Goal: Find specific page/section: Locate a particular part of the current website

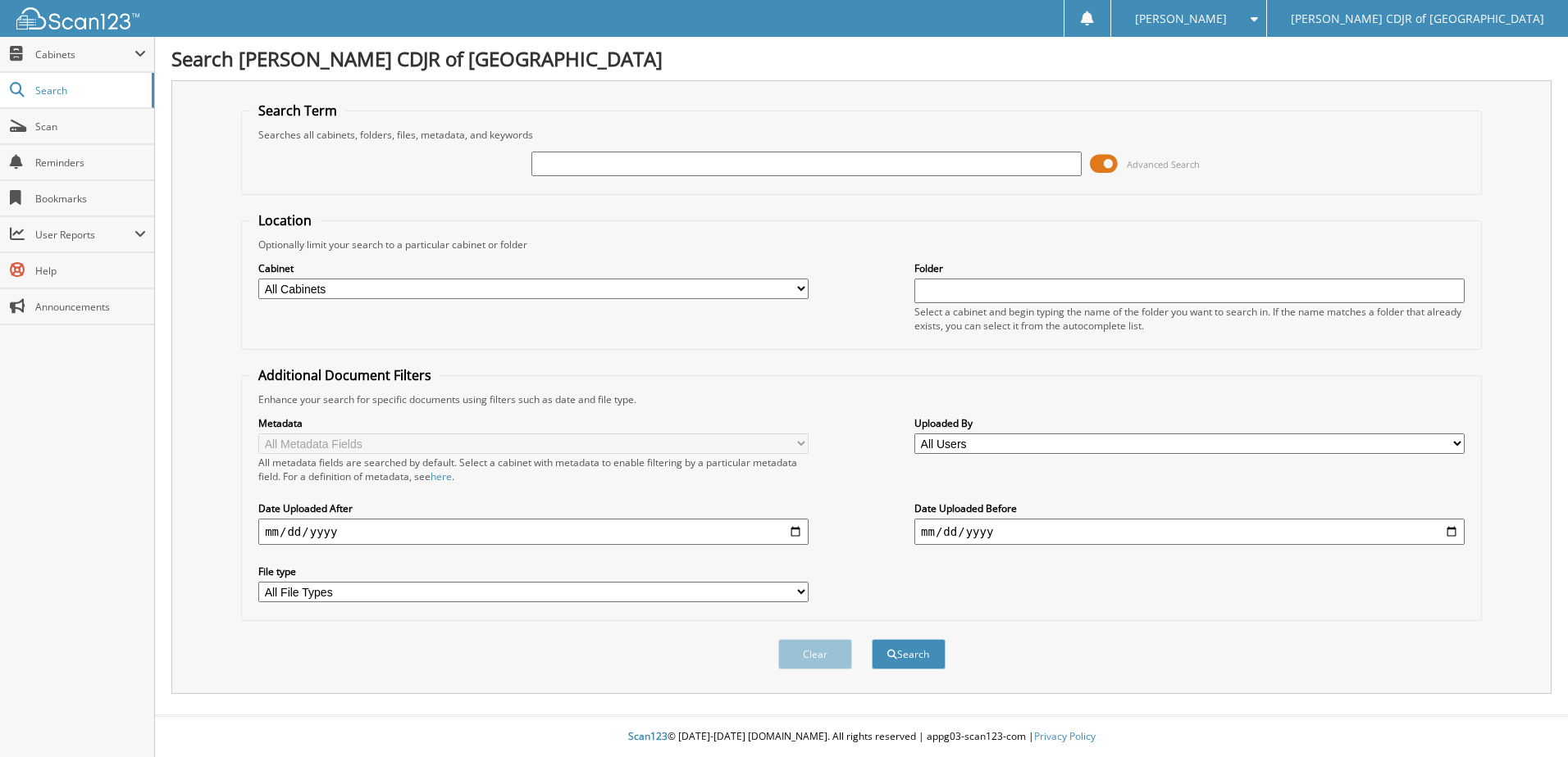
click at [616, 167] on input "text" at bounding box center [807, 164] width 551 height 25
type input "535574"
click at [871, 639] on button "Search" at bounding box center [908, 654] width 74 height 30
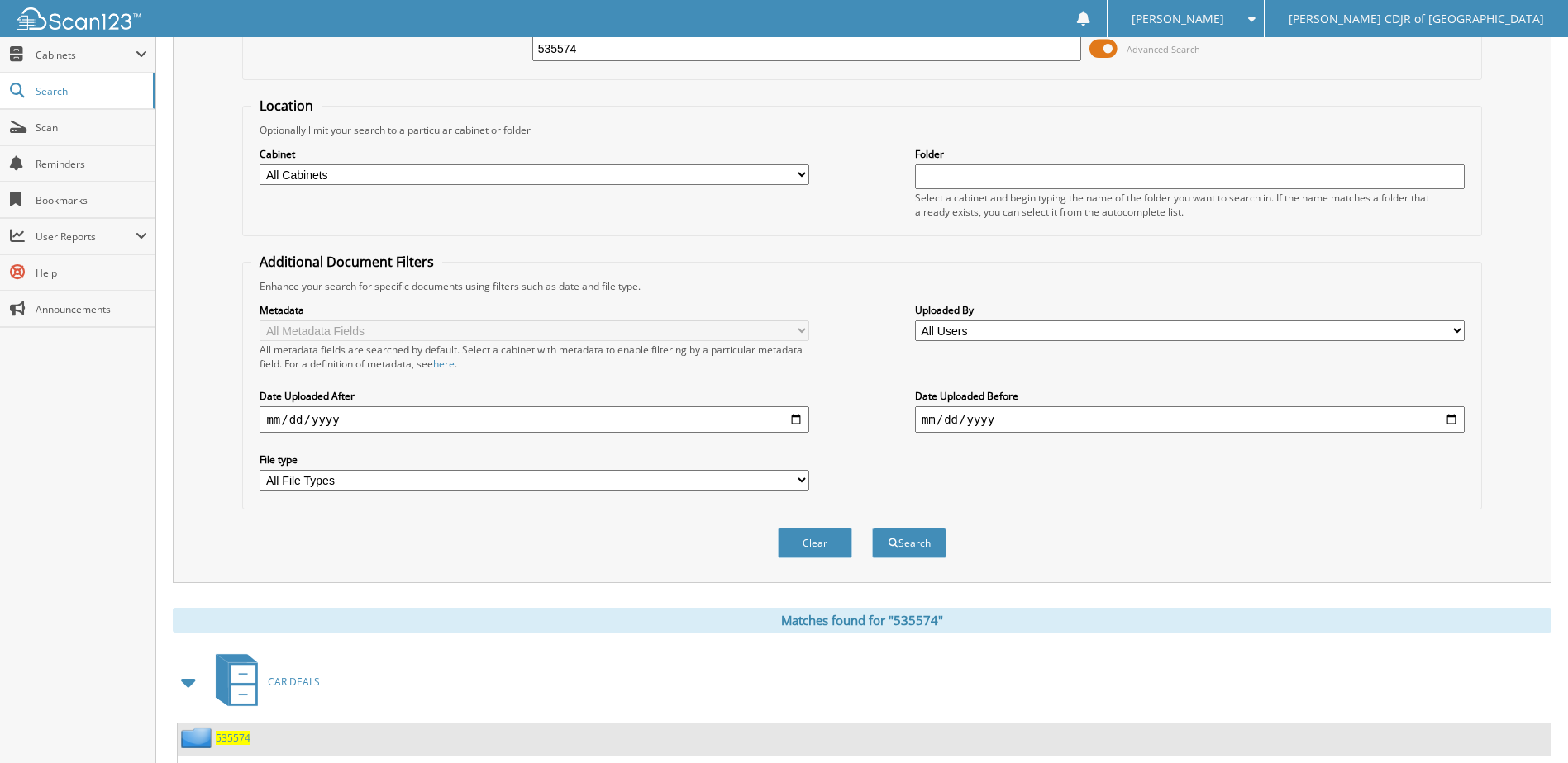
scroll to position [225, 0]
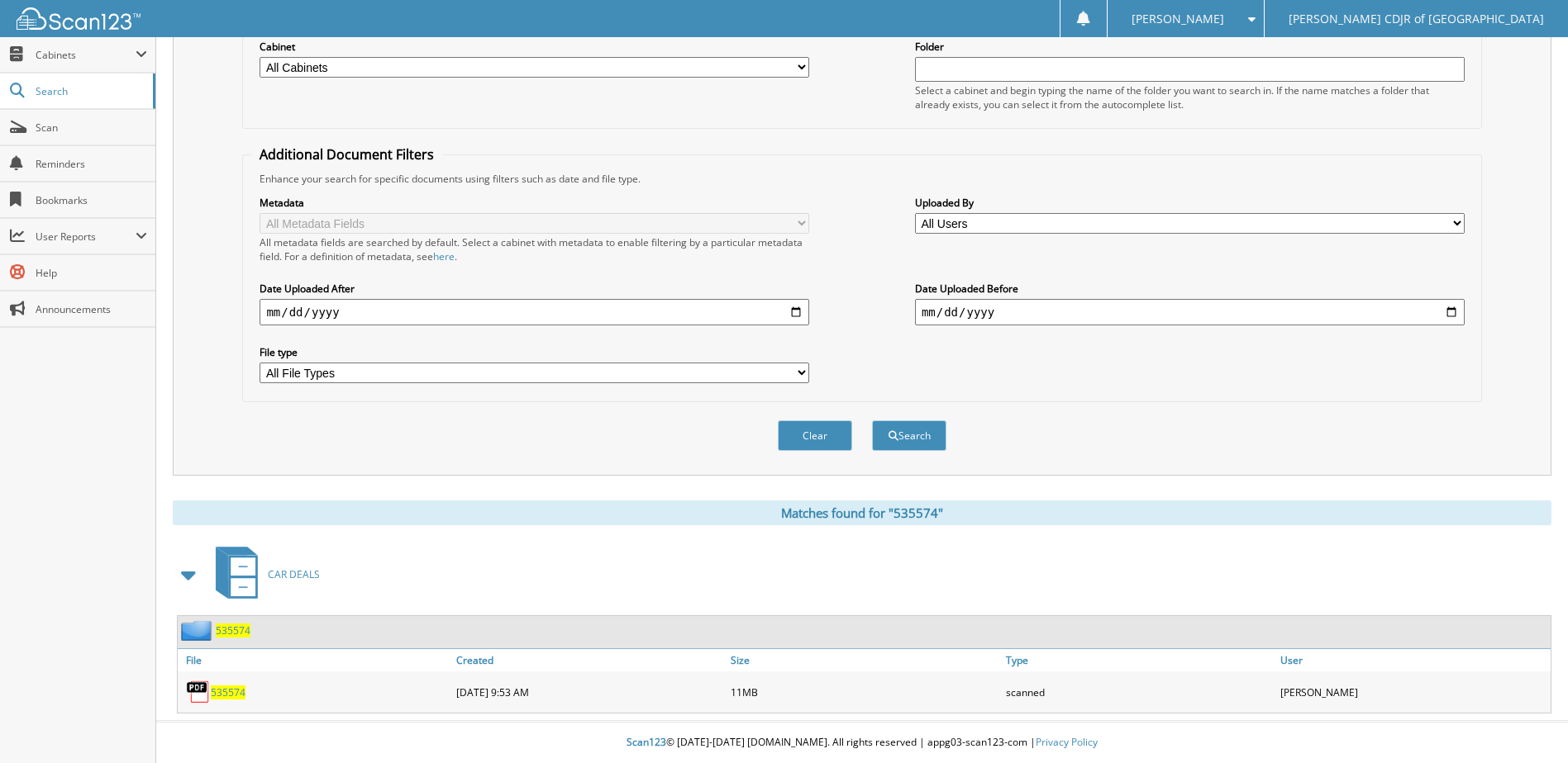
click at [222, 635] on span "535574" at bounding box center [233, 630] width 35 height 14
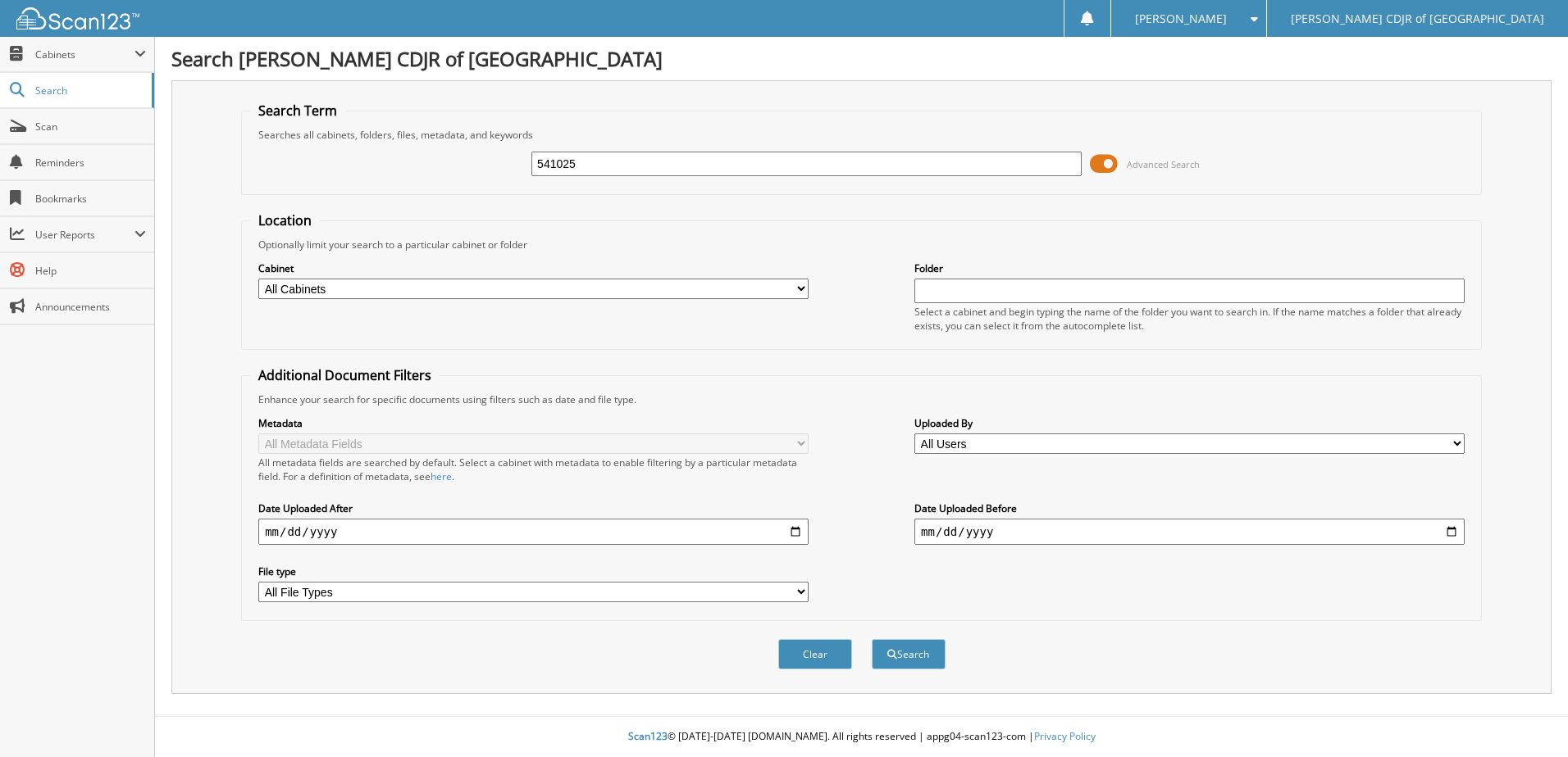
type input "541025"
click at [871, 639] on button "Search" at bounding box center [908, 654] width 74 height 30
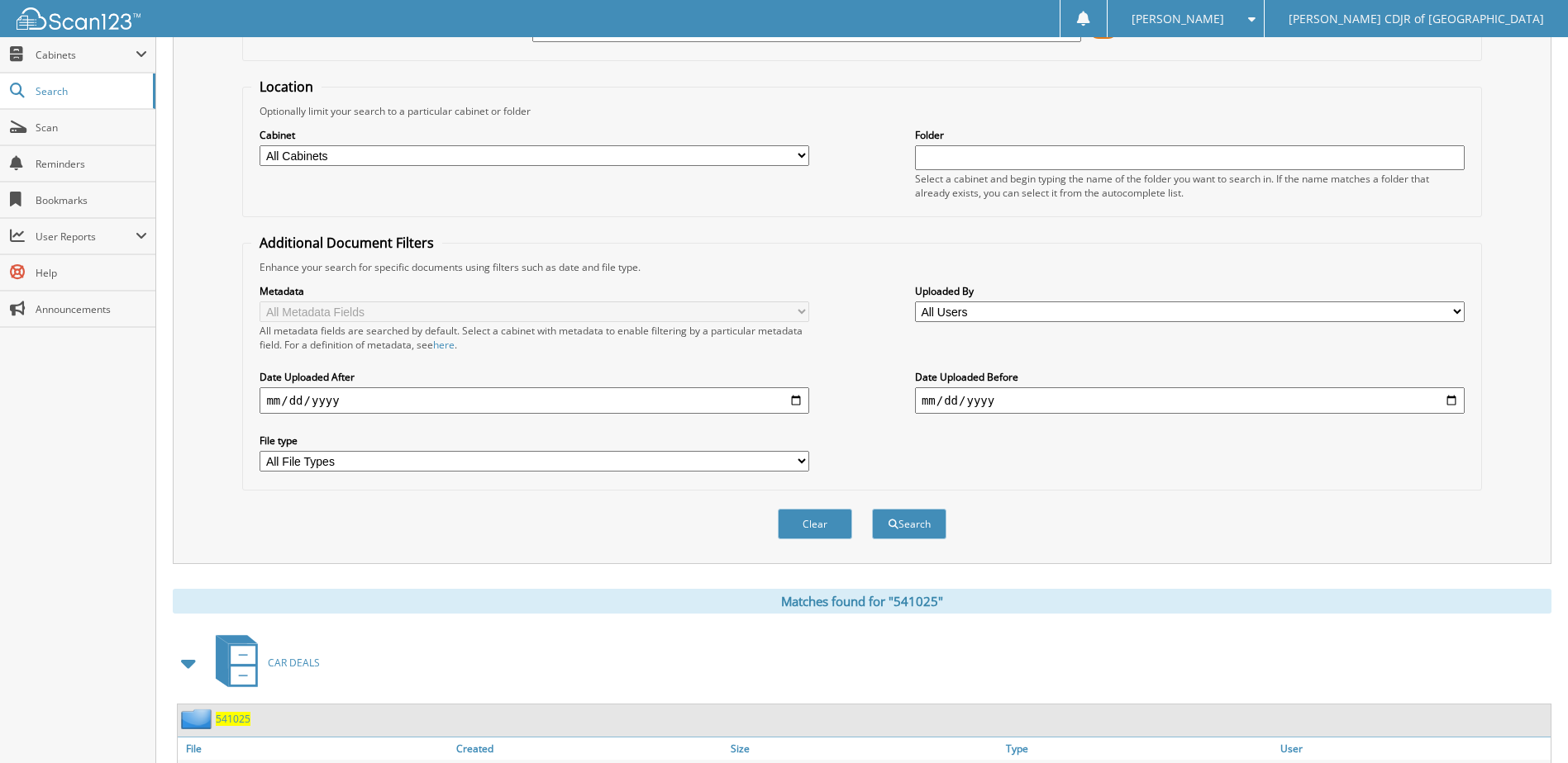
scroll to position [225, 0]
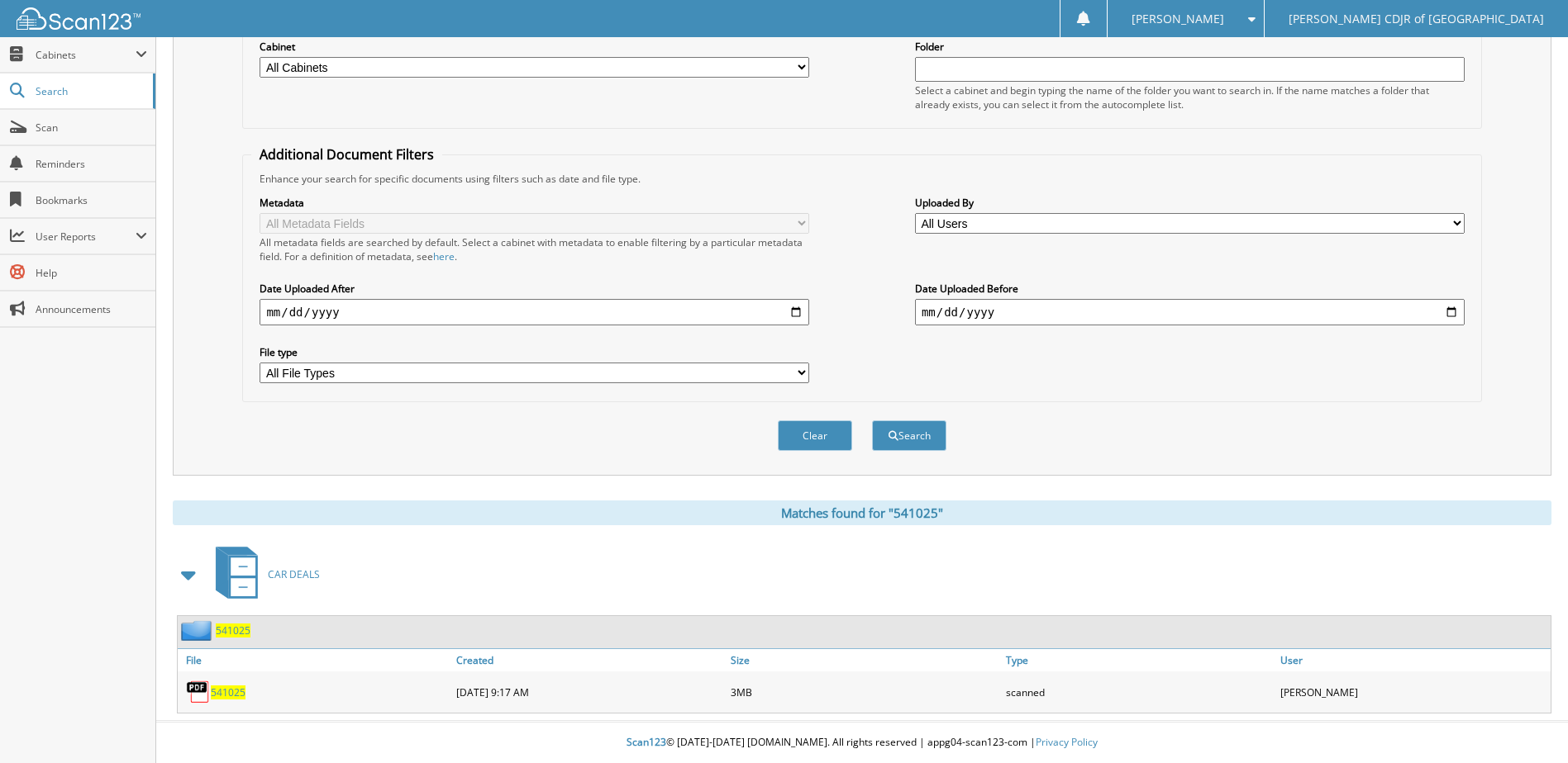
click at [236, 636] on span "541025" at bounding box center [233, 630] width 35 height 14
